Goal: Task Accomplishment & Management: Manage account settings

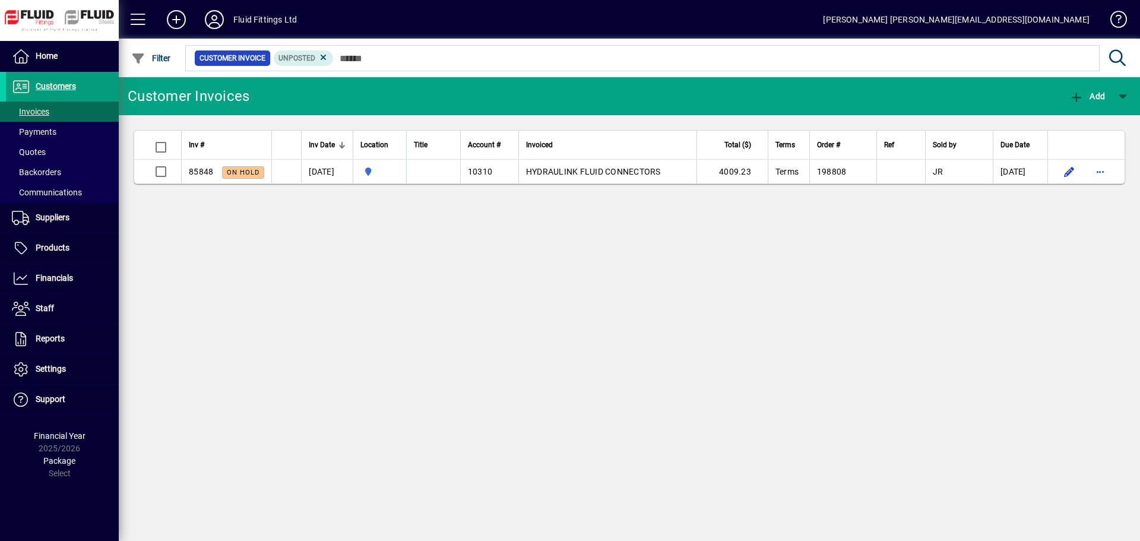
click at [217, 18] on icon at bounding box center [214, 19] width 24 height 19
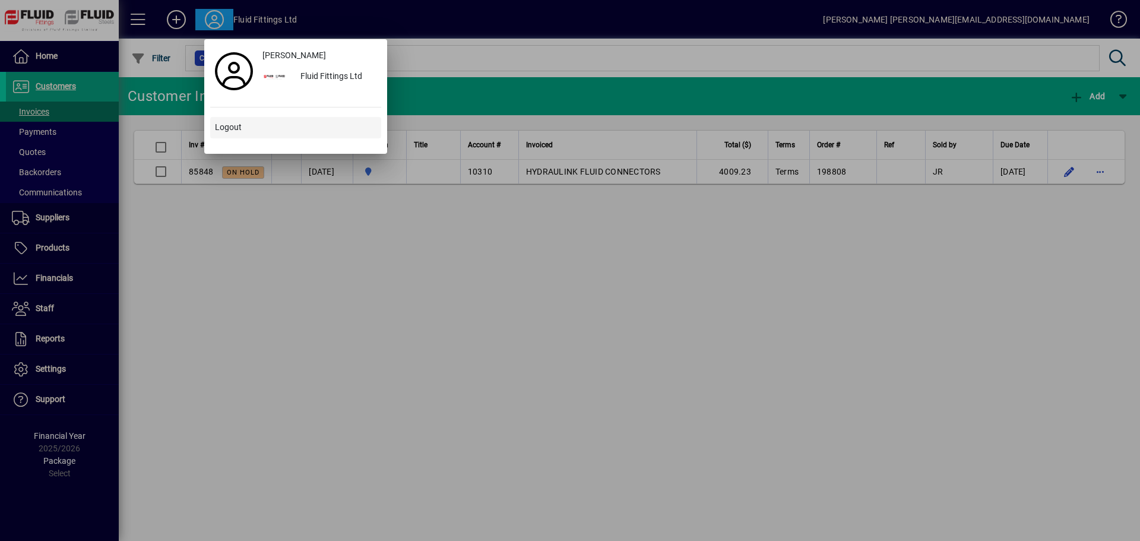
click at [226, 128] on span "Logout" at bounding box center [228, 127] width 27 height 12
